Goal: Information Seeking & Learning: Learn about a topic

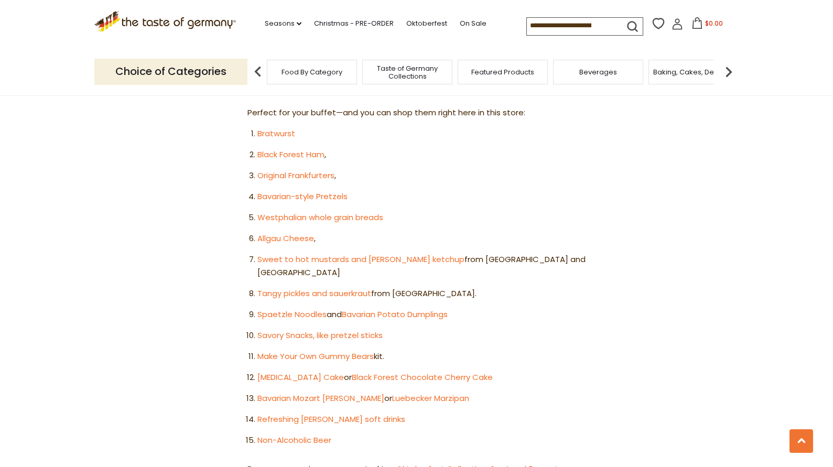
scroll to position [622, 0]
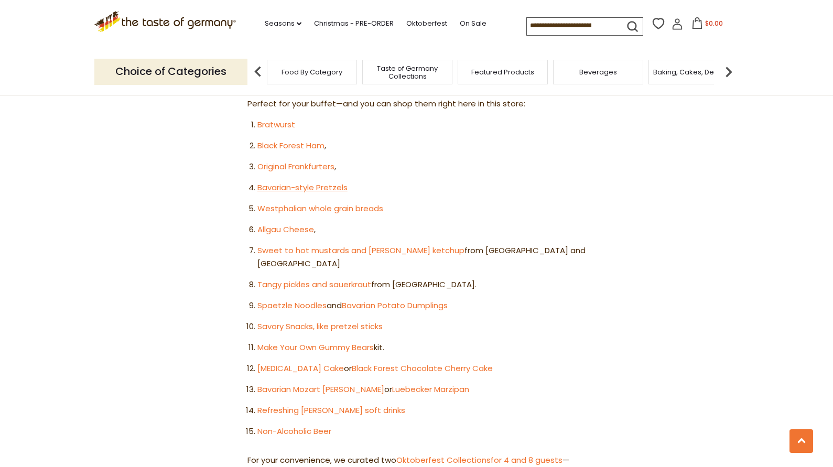
click at [314, 182] on link "Bavarian-style Pretzels" at bounding box center [302, 187] width 90 height 11
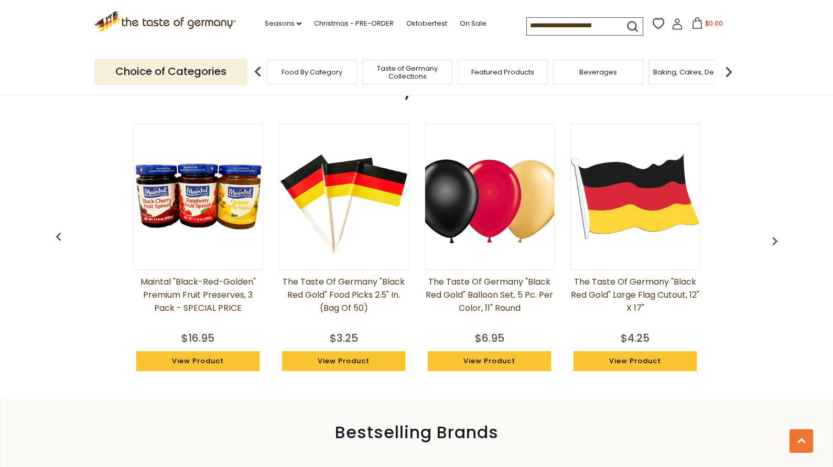
scroll to position [778, 0]
